Goal: Task Accomplishment & Management: Complete application form

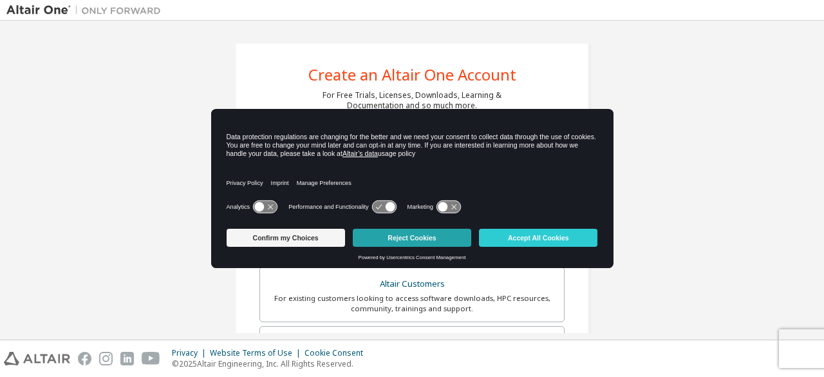
click at [398, 236] on button "Reject Cookies" at bounding box center [412, 238] width 119 height 18
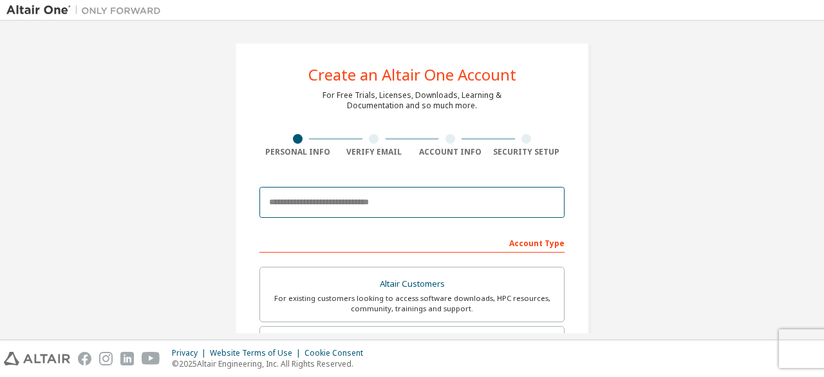
click at [377, 206] on input "email" at bounding box center [412, 202] width 305 height 31
type input "**********"
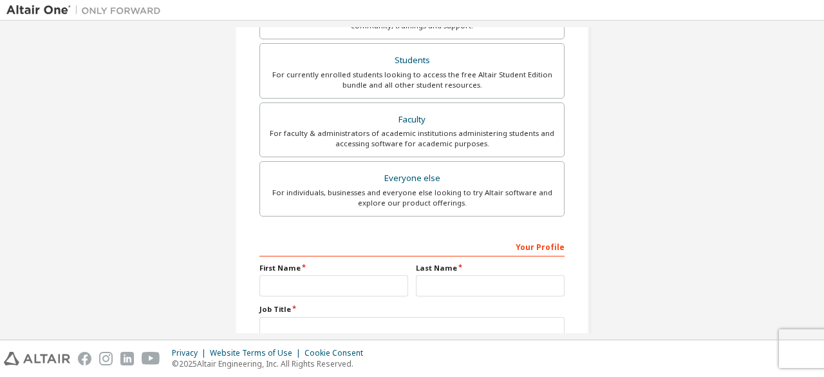
scroll to position [290, 0]
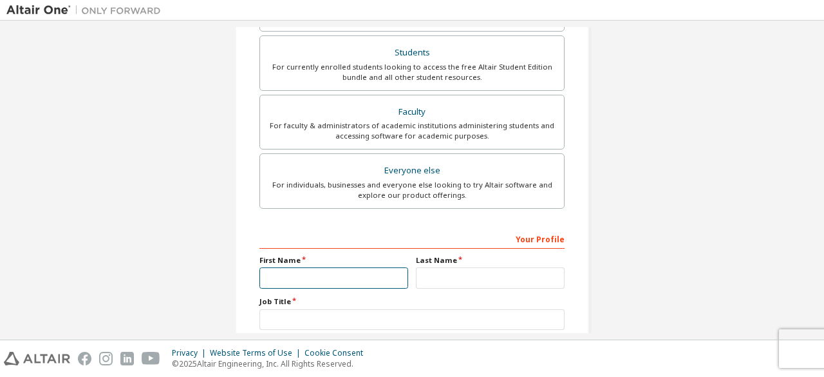
click at [294, 276] on input "text" at bounding box center [334, 277] width 149 height 21
type input "*****"
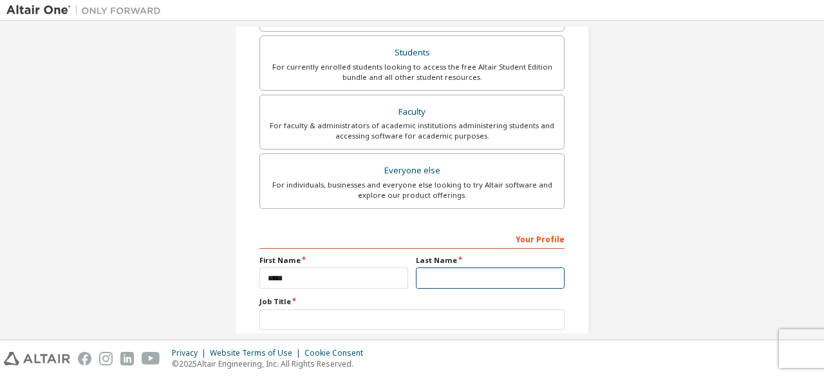
click at [427, 275] on input "text" at bounding box center [490, 277] width 149 height 21
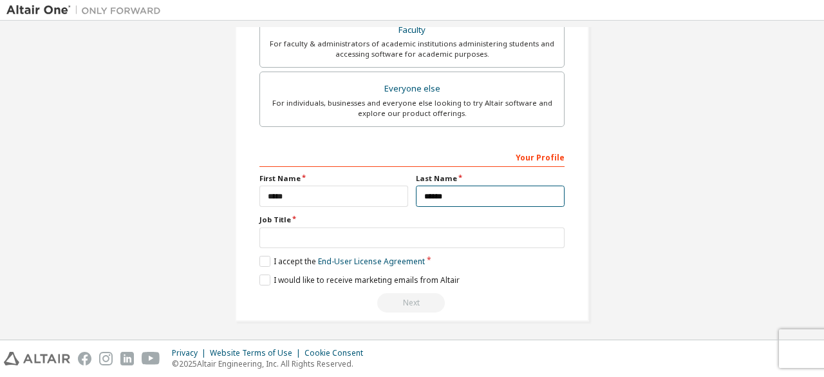
type input "******"
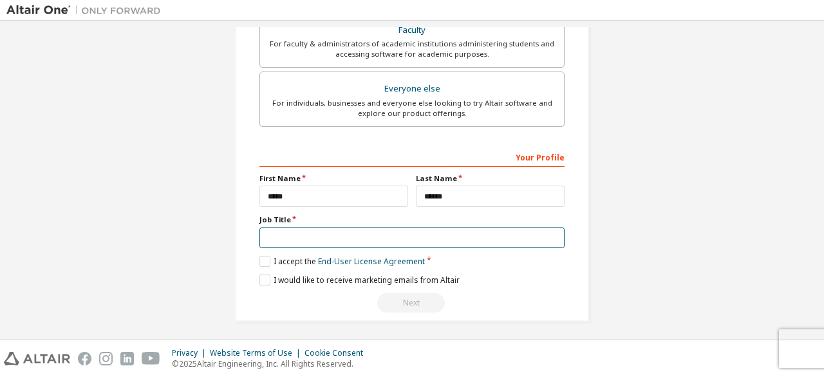
click at [319, 237] on input "text" at bounding box center [412, 237] width 305 height 21
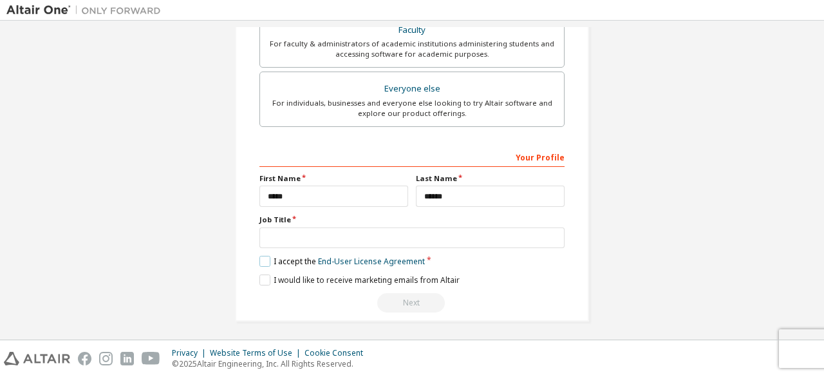
click at [261, 260] on label "I accept the End-User License Agreement" at bounding box center [343, 261] width 166 height 11
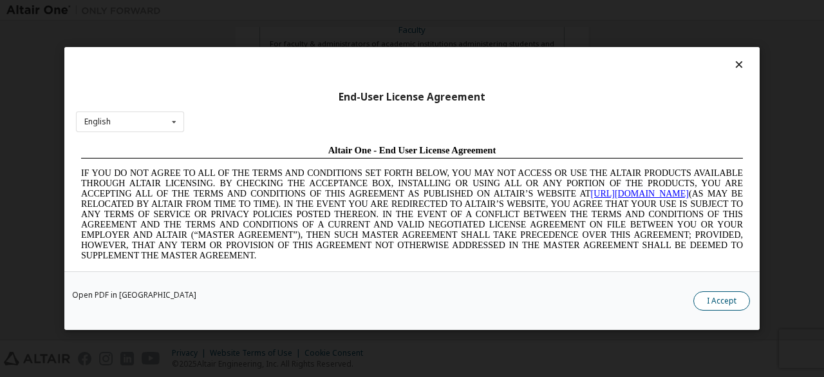
scroll to position [0, 0]
click at [178, 123] on icon at bounding box center [174, 122] width 16 height 20
drag, startPoint x: 211, startPoint y: 133, endPoint x: 578, endPoint y: 119, distance: 368.1
click at [211, 133] on div "End-User License Agreement English English Chinese French German Japanese Korea…" at bounding box center [412, 159] width 696 height 224
click at [712, 290] on div "Open PDF in New Tab I Accept" at bounding box center [412, 300] width 696 height 59
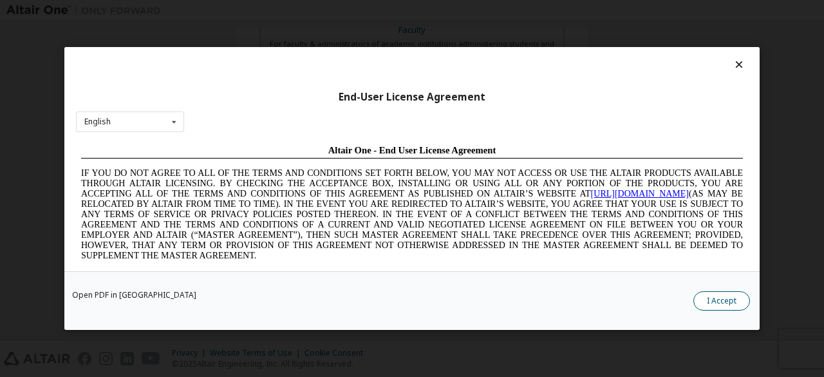
click at [719, 309] on button "I Accept" at bounding box center [722, 300] width 57 height 19
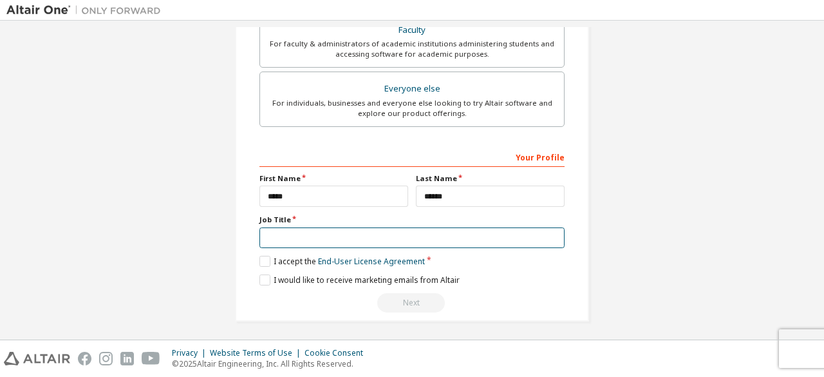
click at [478, 233] on input "text" at bounding box center [412, 237] width 305 height 21
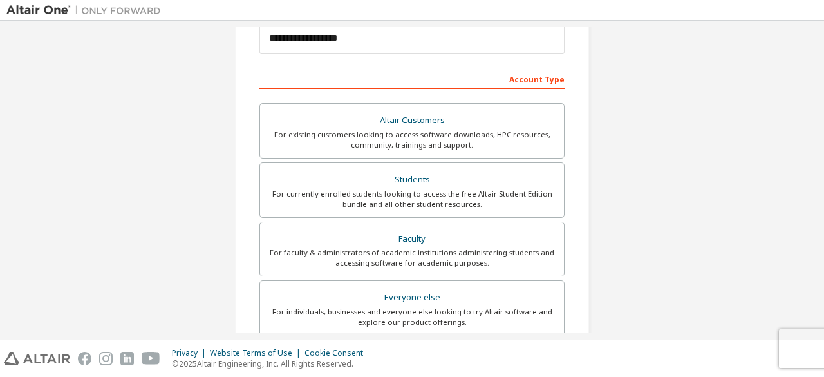
scroll to position [231, 0]
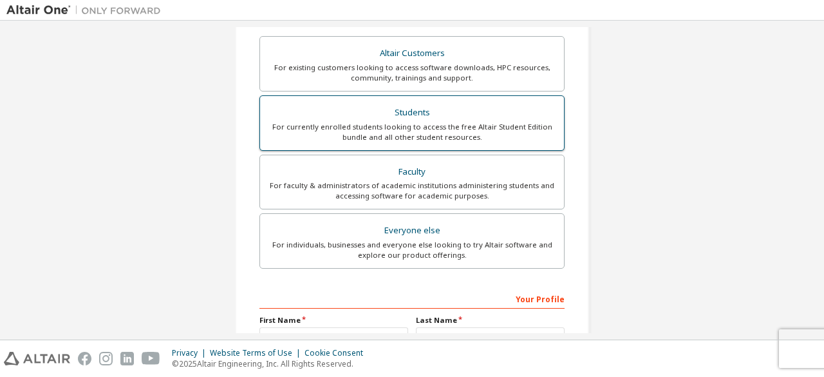
type input "*********"
click at [487, 113] on div "Students" at bounding box center [412, 113] width 289 height 18
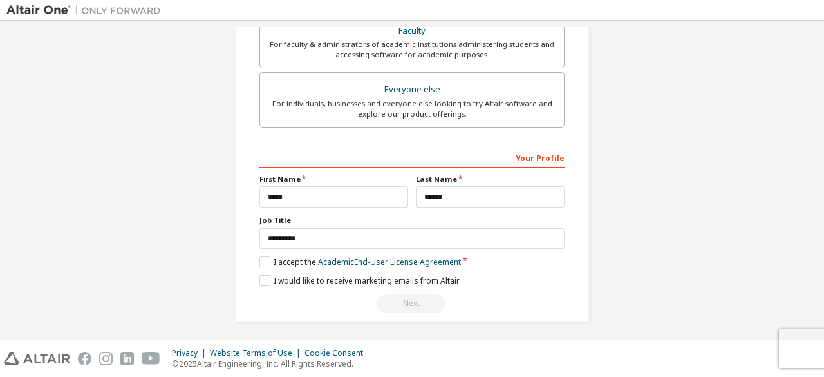
scroll to position [370, 0]
click at [544, 155] on div "Your Profile" at bounding box center [412, 158] width 305 height 21
click at [265, 278] on label "I would like to receive marketing emails from Altair" at bounding box center [360, 281] width 200 height 11
click at [261, 261] on label "I accept the Academic End-User License Agreement" at bounding box center [361, 263] width 202 height 11
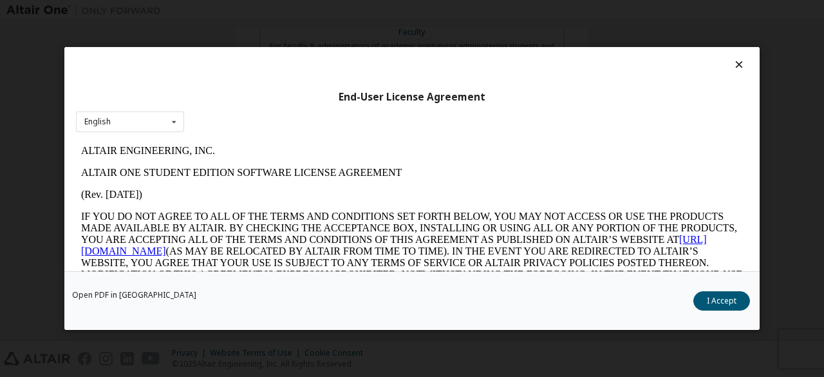
scroll to position [0, 0]
click at [737, 300] on button "I Accept" at bounding box center [722, 300] width 57 height 19
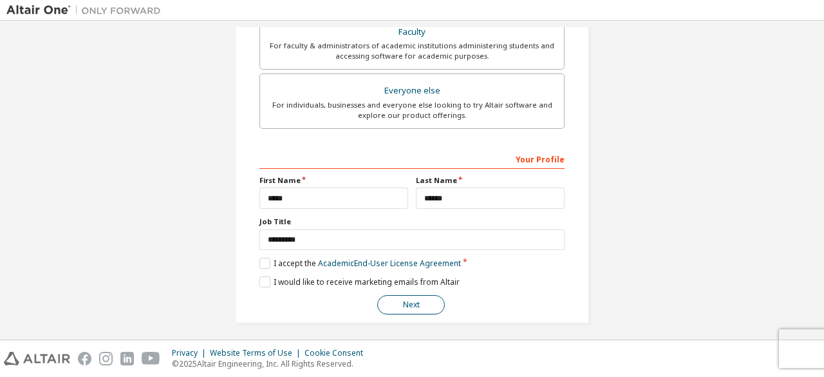
click at [410, 305] on button "Next" at bounding box center [411, 304] width 68 height 19
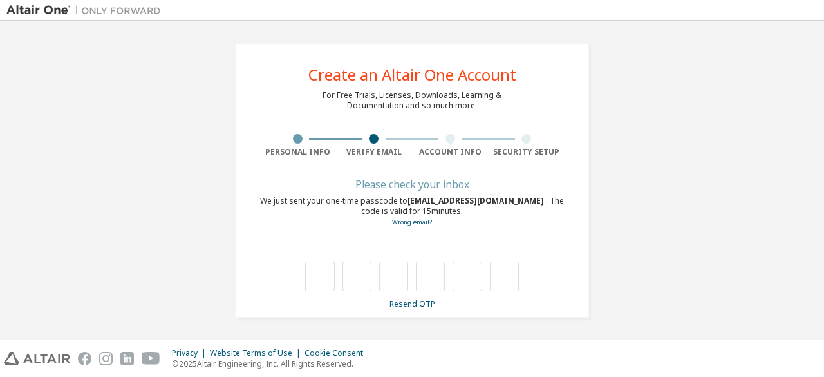
type input "*"
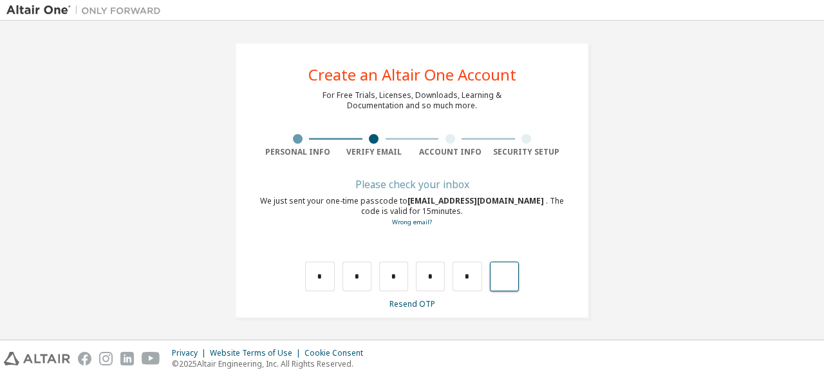
type input "*"
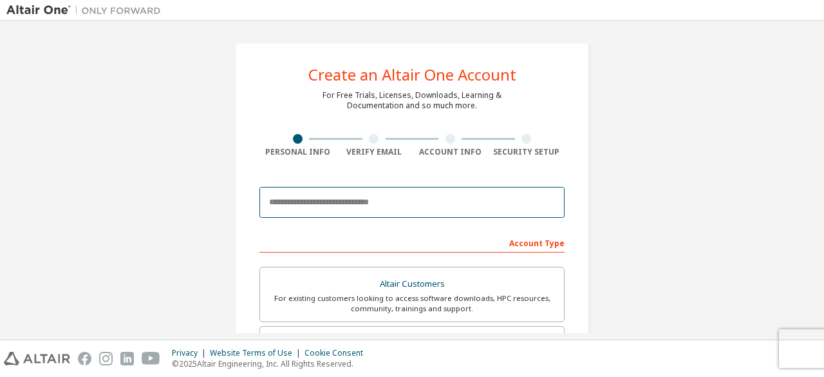
click at [429, 191] on input "email" at bounding box center [412, 202] width 305 height 31
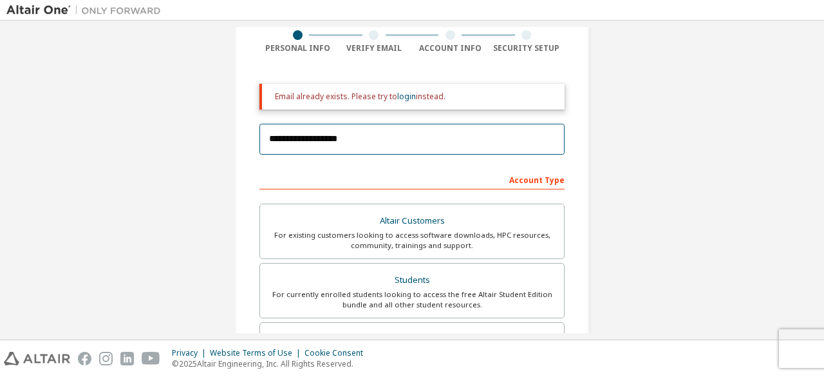
scroll to position [93, 0]
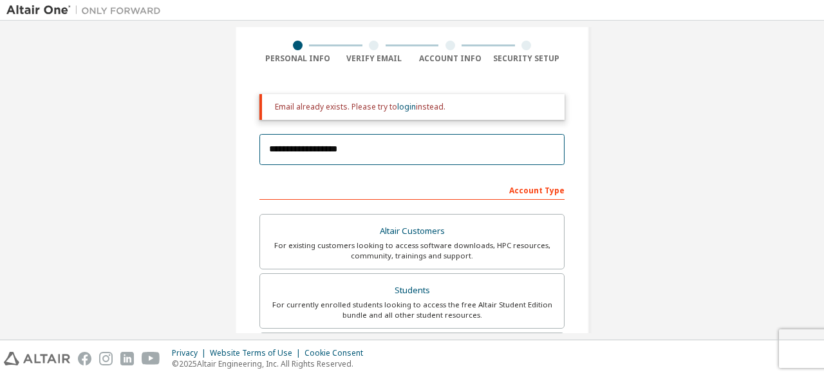
click at [494, 163] on input "**********" at bounding box center [412, 149] width 305 height 31
click at [374, 152] on input "**********" at bounding box center [412, 149] width 305 height 31
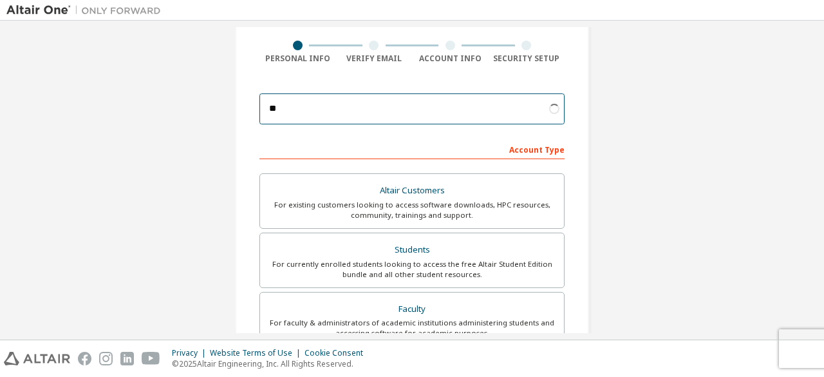
type input "*"
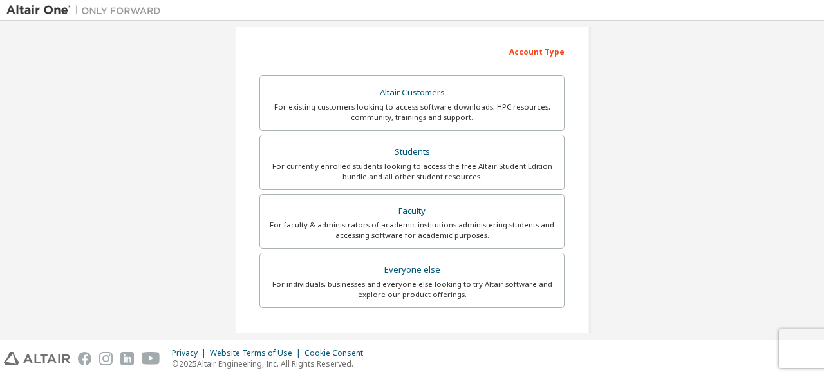
scroll to position [189, 0]
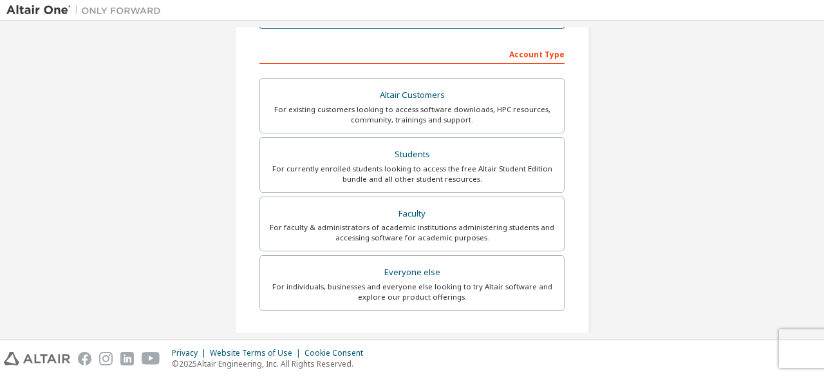
type input "**********"
click at [504, 55] on div "Account Type" at bounding box center [412, 53] width 305 height 21
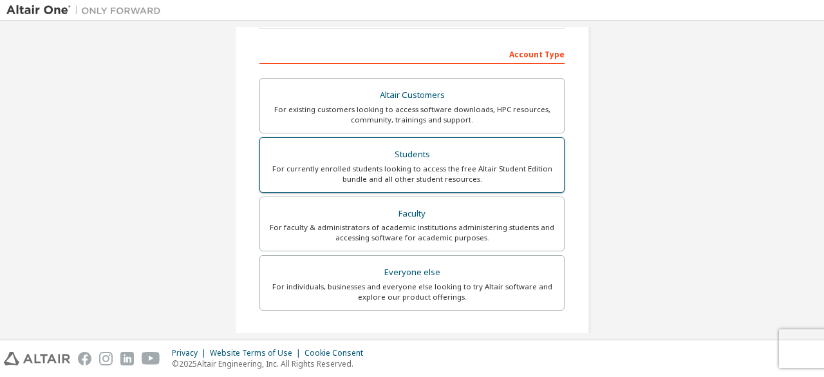
click at [430, 182] on div "For currently enrolled students looking to access the free Altair Student Editi…" at bounding box center [412, 174] width 289 height 21
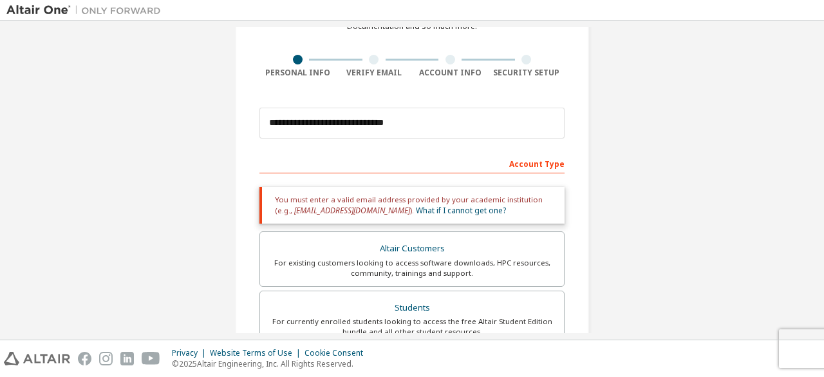
scroll to position [73, 0]
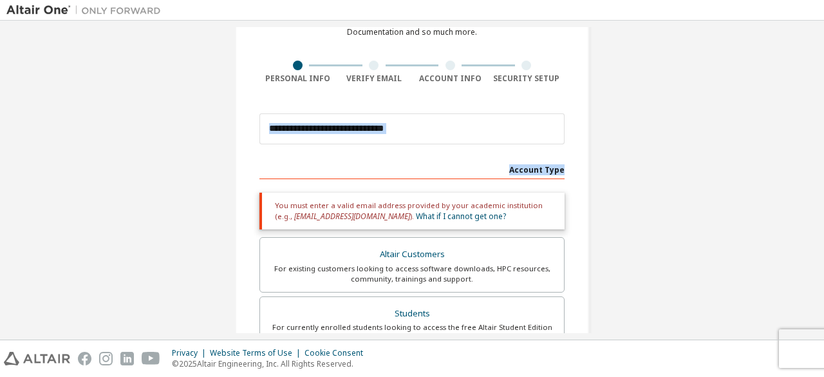
drag, startPoint x: 810, startPoint y: 111, endPoint x: 812, endPoint y: 153, distance: 41.3
click at [812, 153] on div "**********" at bounding box center [412, 180] width 812 height 306
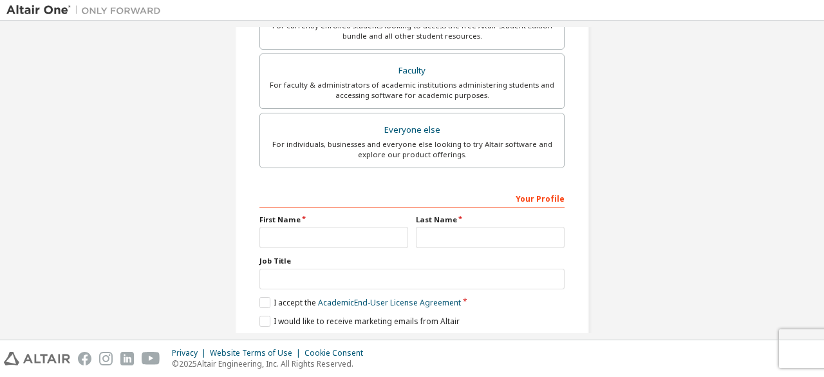
scroll to position [385, 0]
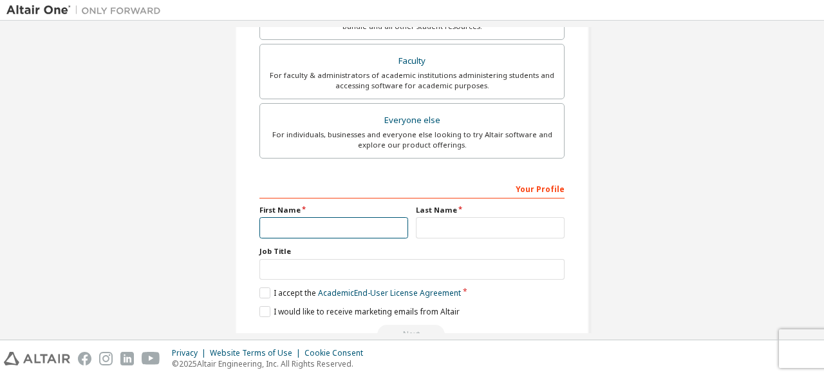
click at [356, 227] on input "text" at bounding box center [334, 227] width 149 height 21
type input "*****"
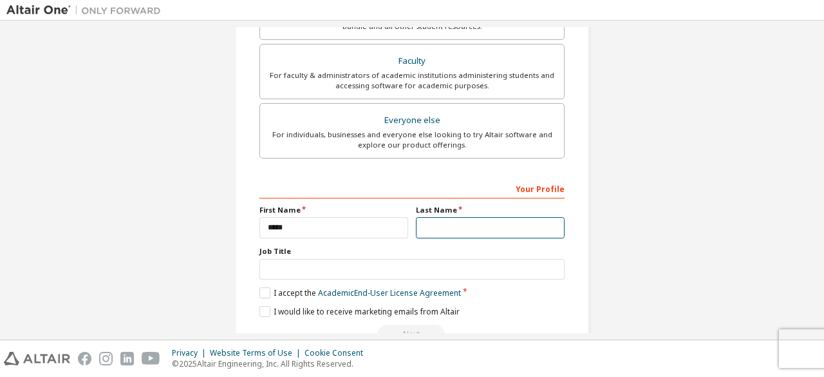
click at [435, 223] on input "text" at bounding box center [490, 227] width 149 height 21
type input "******"
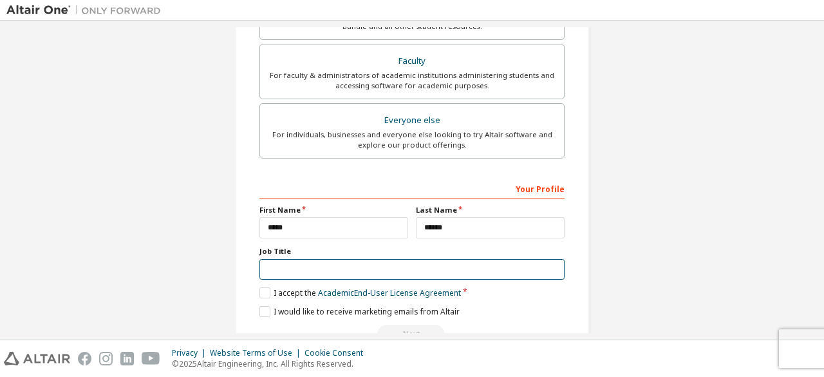
click at [388, 267] on input "text" at bounding box center [412, 269] width 305 height 21
type input "*********"
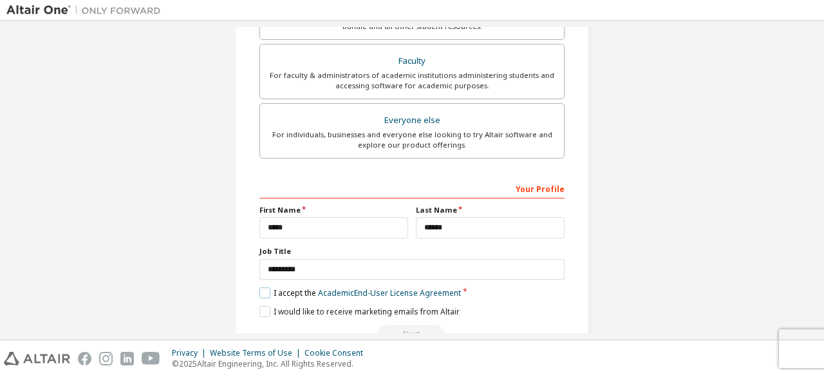
click at [265, 290] on label "I accept the Academic End-User License Agreement" at bounding box center [361, 292] width 202 height 11
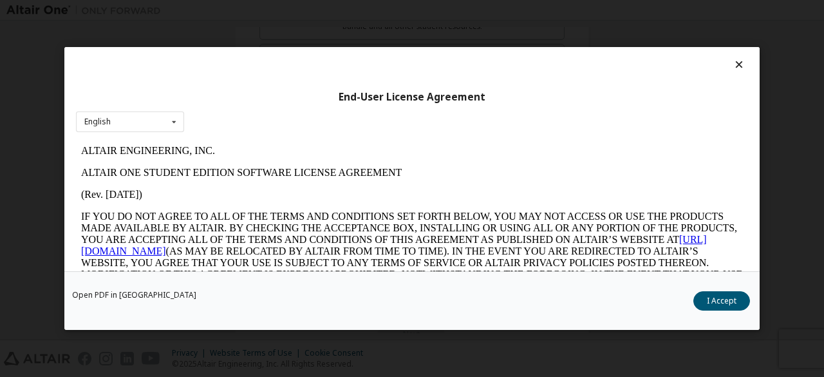
scroll to position [0, 0]
drag, startPoint x: 721, startPoint y: 314, endPoint x: 718, endPoint y: 305, distance: 10.2
click at [718, 305] on div "Open PDF in New Tab I Accept" at bounding box center [412, 300] width 696 height 59
click at [718, 305] on button "I Accept" at bounding box center [722, 300] width 57 height 19
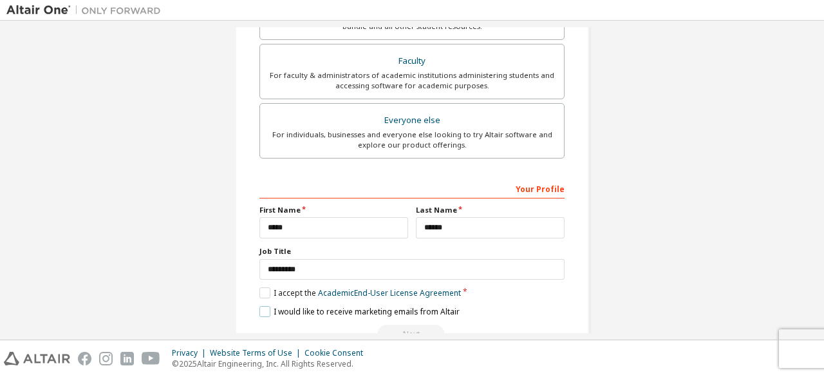
click at [263, 309] on label "I would like to receive marketing emails from Altair" at bounding box center [360, 311] width 200 height 11
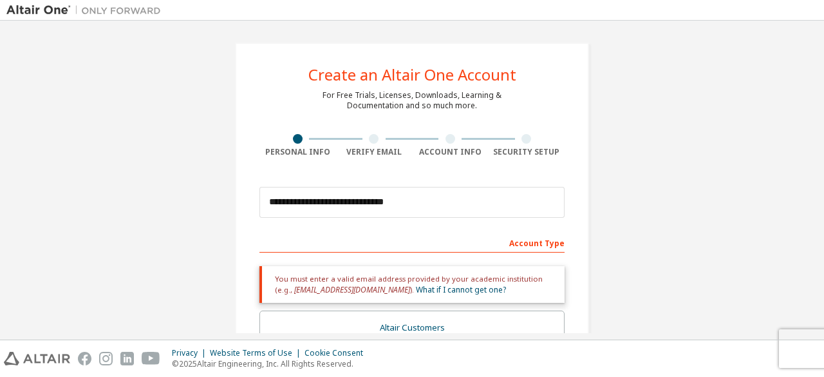
click at [508, 279] on div "You must enter a valid email address provided by your academic institution (e.g…" at bounding box center [412, 284] width 305 height 37
click at [416, 288] on link "What if I cannot get one?" at bounding box center [461, 289] width 90 height 11
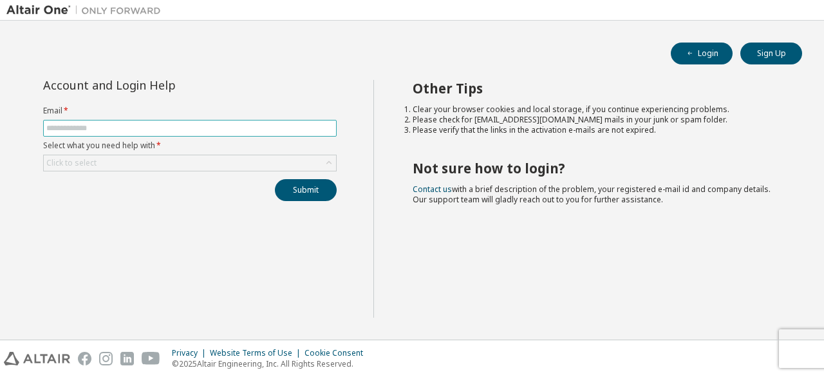
click at [204, 130] on input "text" at bounding box center [189, 128] width 287 height 10
type input "**********"
click at [152, 160] on div "Click to select" at bounding box center [190, 162] width 292 height 15
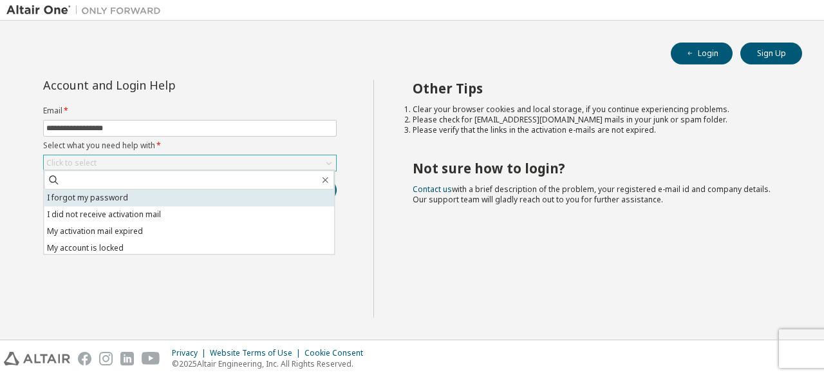
click at [115, 199] on li "I forgot my password" at bounding box center [189, 197] width 290 height 17
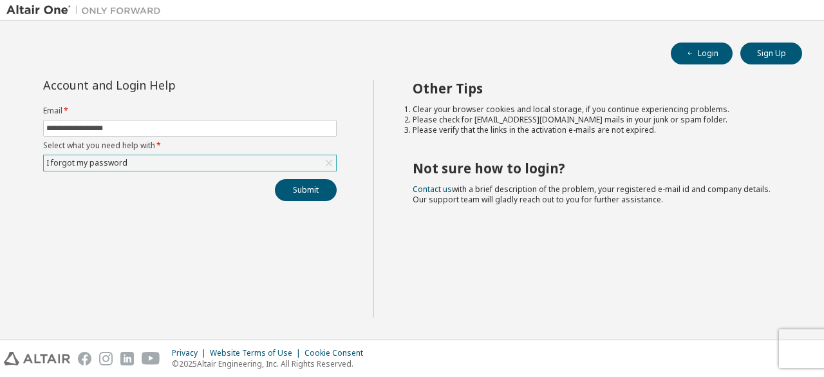
click at [303, 175] on div "**********" at bounding box center [189, 140] width 309 height 121
click at [308, 185] on button "Submit" at bounding box center [306, 190] width 62 height 22
click at [316, 187] on button "Submit" at bounding box center [306, 190] width 62 height 22
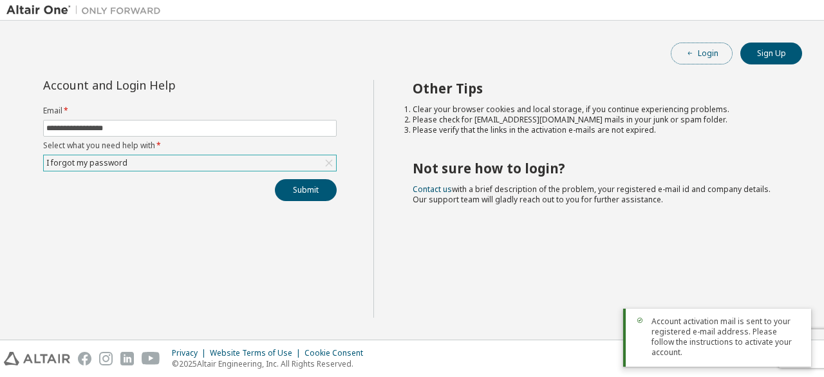
click at [707, 55] on button "Login" at bounding box center [702, 54] width 62 height 22
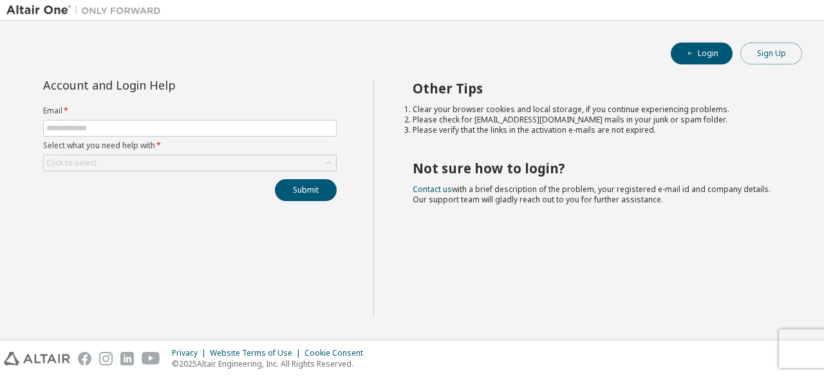
click at [770, 54] on button "Sign Up" at bounding box center [772, 54] width 62 height 22
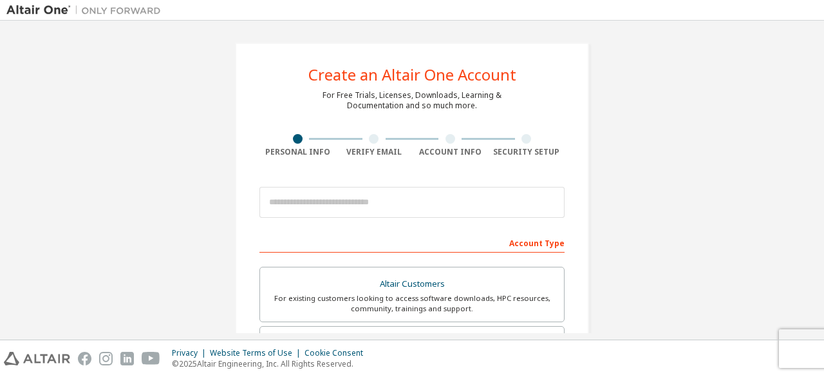
drag, startPoint x: 818, startPoint y: 83, endPoint x: 815, endPoint y: 97, distance: 14.4
click at [815, 97] on div "Create an Altair One Account For Free Trials, Licenses, Downloads, Learning & D…" at bounding box center [412, 180] width 824 height 319
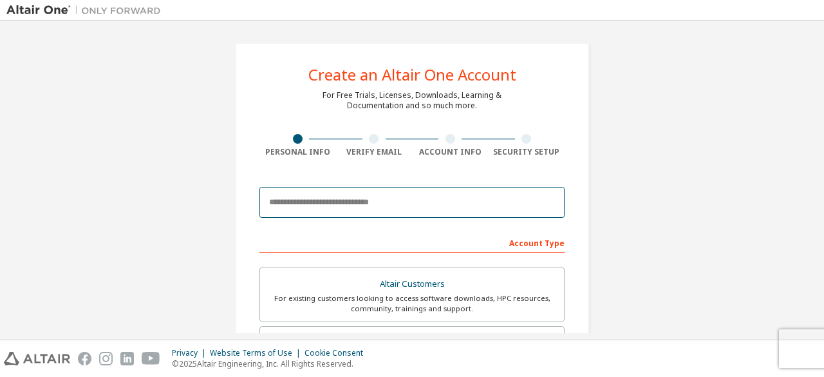
click at [379, 211] on input "email" at bounding box center [412, 202] width 305 height 31
type input "**********"
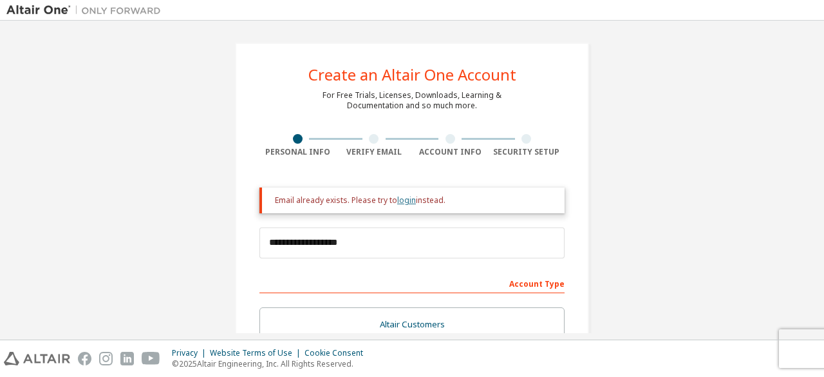
click at [408, 200] on link "login" at bounding box center [406, 200] width 19 height 11
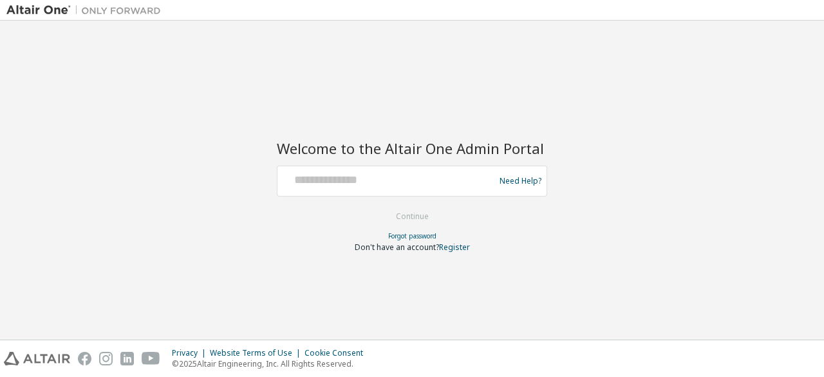
click at [400, 189] on div at bounding box center [388, 181] width 211 height 24
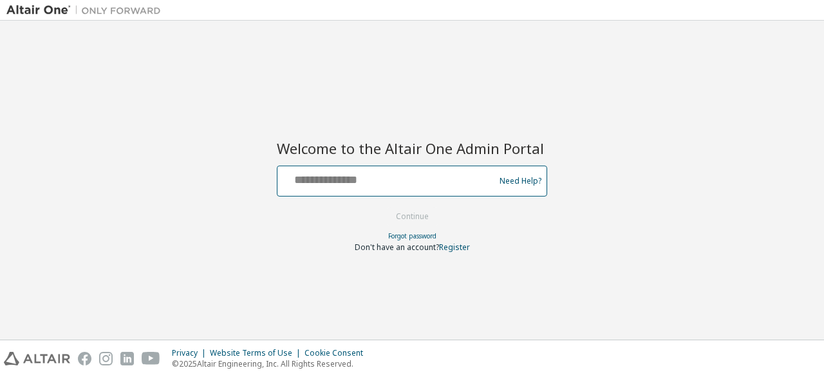
click at [345, 177] on input "text" at bounding box center [388, 178] width 211 height 19
type input "**********"
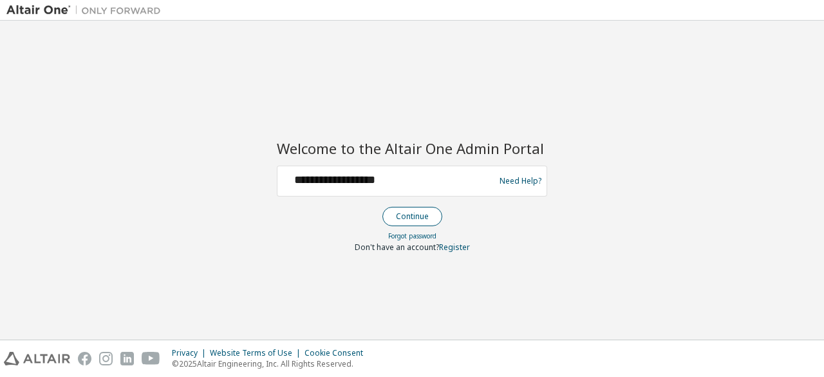
click at [398, 218] on button "Continue" at bounding box center [413, 216] width 60 height 19
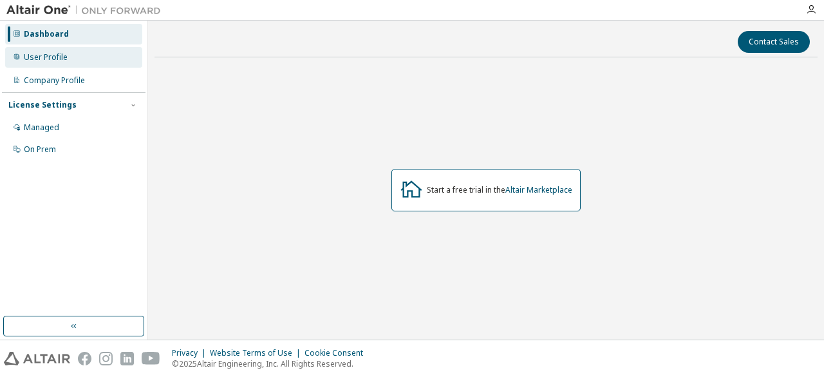
click at [59, 56] on div "User Profile" at bounding box center [46, 57] width 44 height 10
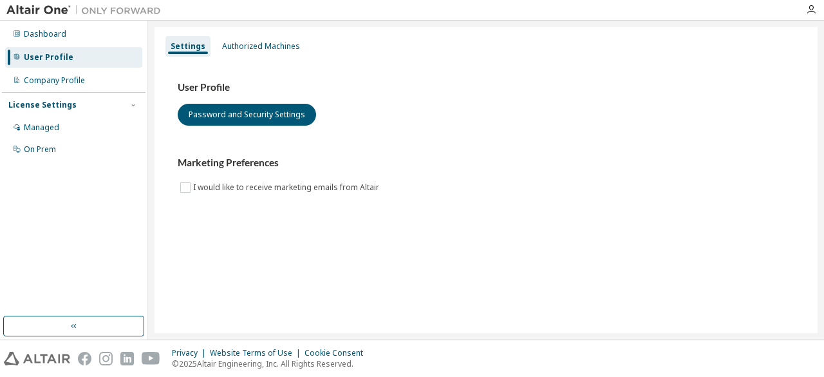
click at [50, 108] on div "License Settings" at bounding box center [42, 105] width 68 height 10
click at [52, 110] on div "License Settings" at bounding box center [73, 105] width 131 height 12
click at [51, 128] on div "Managed" at bounding box center [41, 127] width 35 height 10
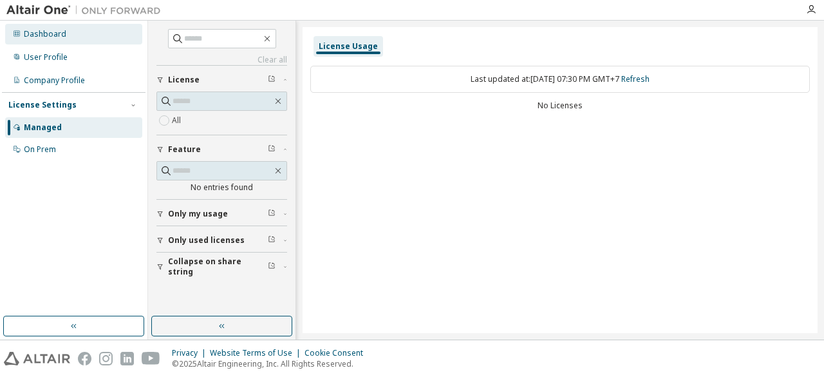
click at [53, 35] on div "Dashboard" at bounding box center [45, 34] width 43 height 10
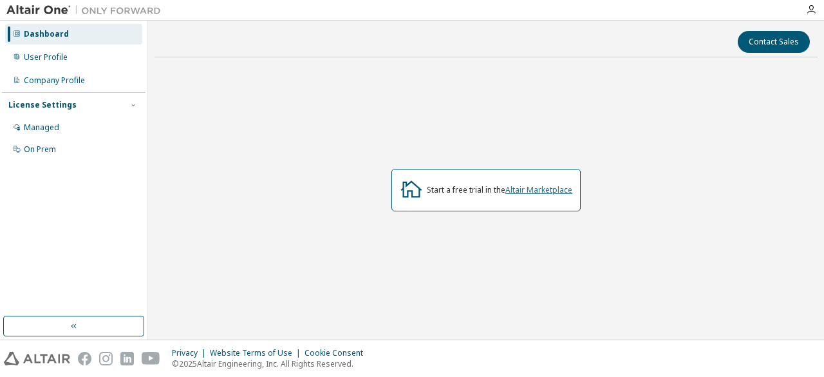
click at [545, 191] on link "Altair Marketplace" at bounding box center [539, 189] width 67 height 11
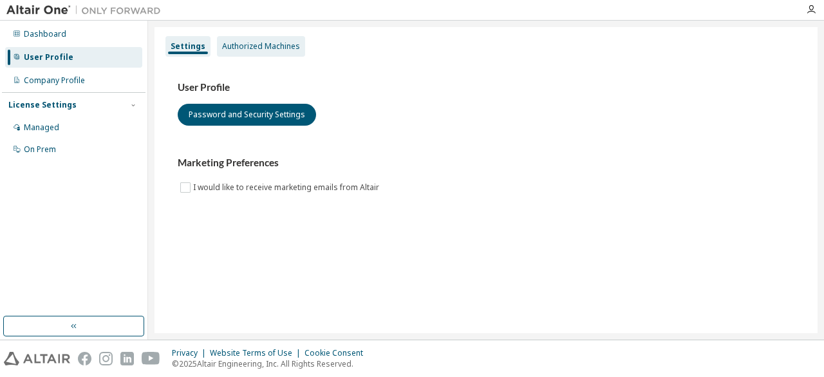
click at [251, 39] on div "Authorized Machines" at bounding box center [261, 46] width 88 height 21
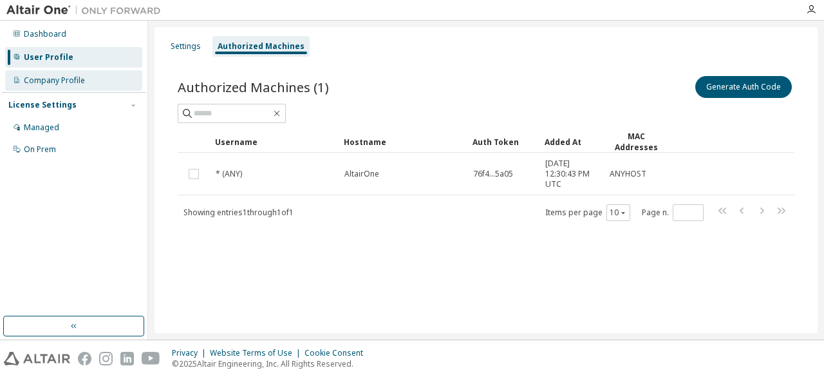
click at [59, 90] on div "Company Profile" at bounding box center [73, 80] width 137 height 21
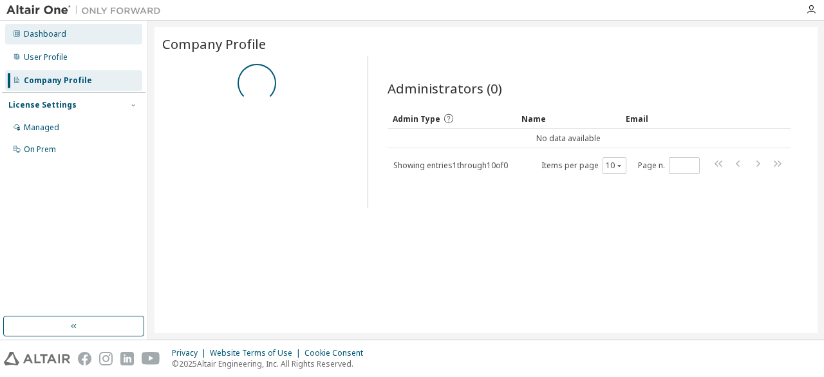
click at [44, 29] on div "Dashboard" at bounding box center [45, 34] width 43 height 10
